Goal: Transaction & Acquisition: Purchase product/service

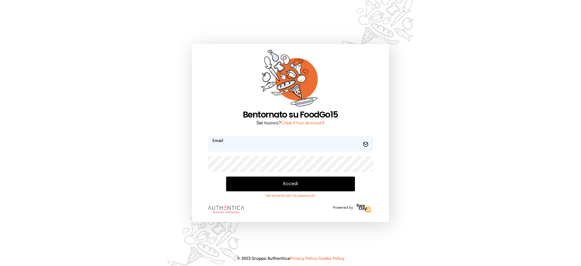
type input "**********"
click at [271, 181] on button "Accedi" at bounding box center [290, 184] width 129 height 15
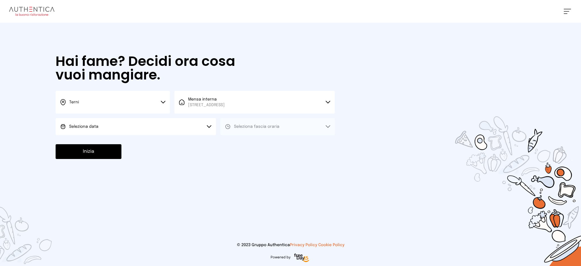
click at [155, 129] on button "Seleziona data" at bounding box center [136, 126] width 160 height 17
click at [153, 138] on li "[DATE], [DATE]" at bounding box center [136, 142] width 160 height 15
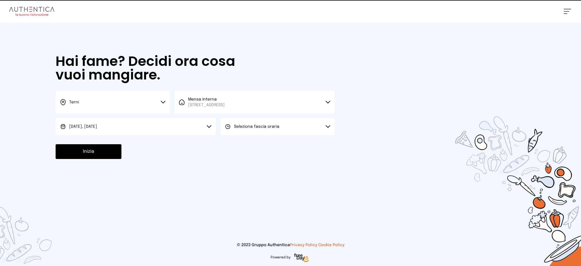
click at [286, 129] on button "Seleziona fascia oraria" at bounding box center [278, 126] width 114 height 17
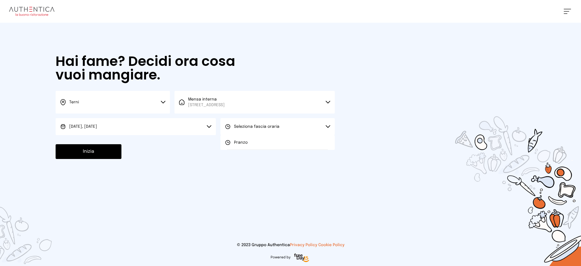
click at [277, 142] on li "Pranzo" at bounding box center [278, 142] width 114 height 15
click at [58, 156] on button "Inizia" at bounding box center [89, 151] width 66 height 15
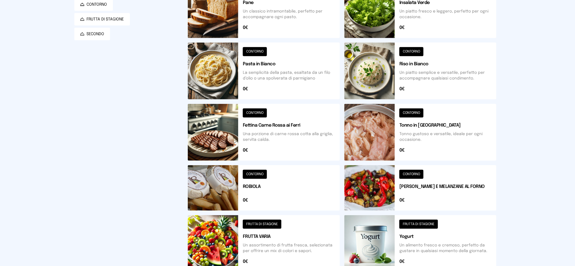
scroll to position [38, 0]
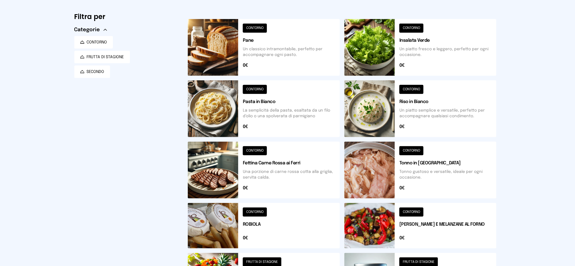
click at [424, 114] on button at bounding box center [421, 108] width 152 height 57
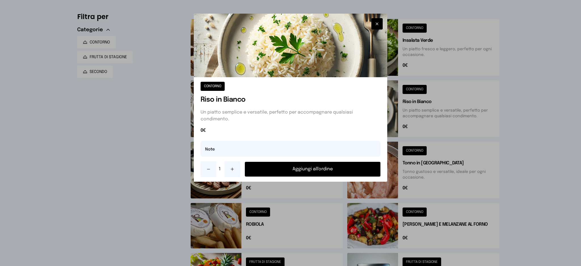
click at [378, 25] on icon "button" at bounding box center [377, 24] width 5 height 6
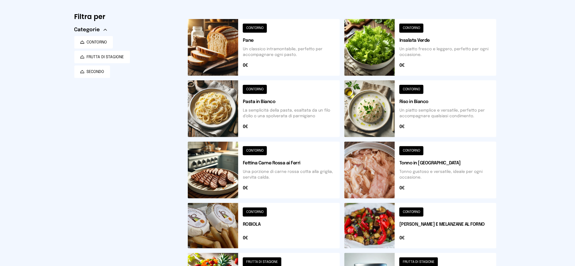
click at [291, 114] on button at bounding box center [264, 108] width 152 height 57
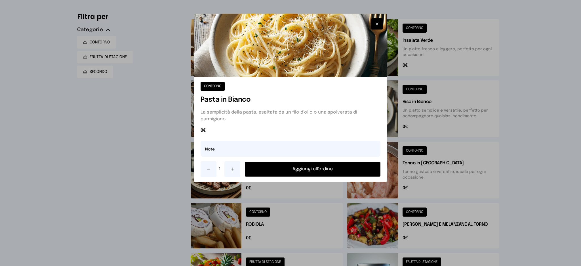
click at [320, 168] on button "Aggiungi all'ordine" at bounding box center [313, 169] width 136 height 15
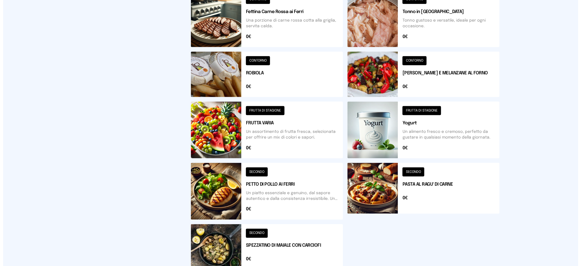
scroll to position [0, 0]
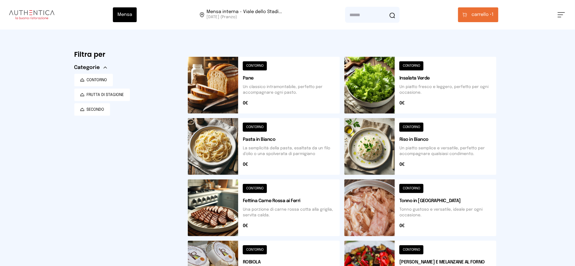
click at [486, 18] on button "carrello • 1" at bounding box center [478, 14] width 40 height 15
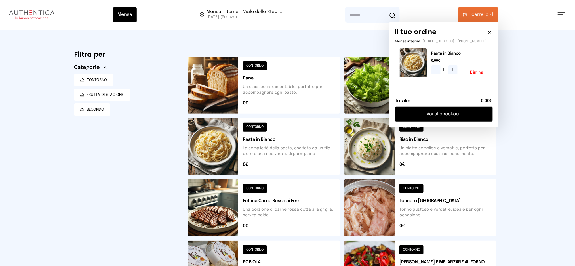
click at [455, 116] on button "Vai al checkout" at bounding box center [444, 114] width 98 height 15
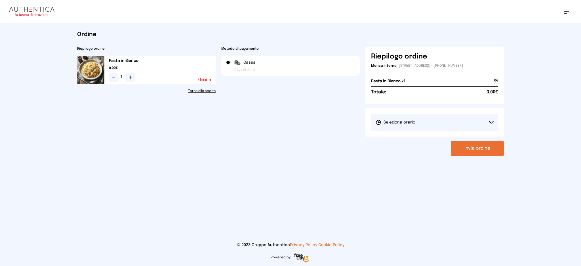
click at [444, 120] on button "Seleziona orario" at bounding box center [434, 122] width 127 height 17
click at [437, 135] on li "1° Turno (13:00 - 15:00)" at bounding box center [434, 138] width 127 height 15
click at [477, 150] on button "Invia ordine" at bounding box center [477, 148] width 53 height 15
